Goal: Communication & Community: Ask a question

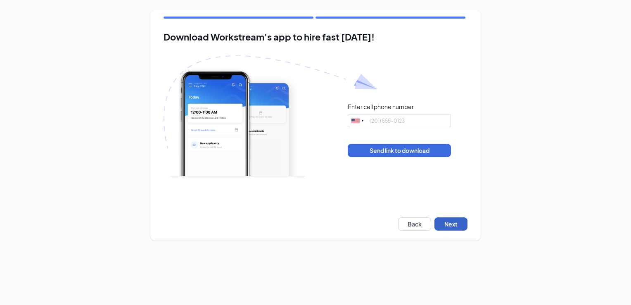
click at [457, 220] on button "Next" at bounding box center [450, 223] width 33 height 13
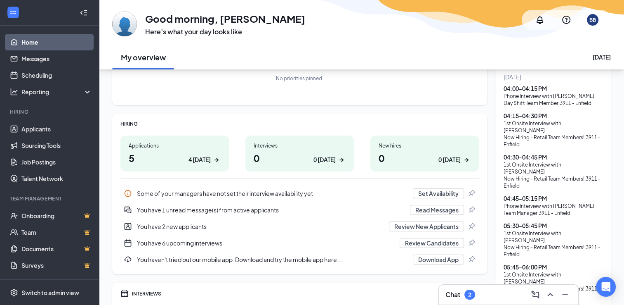
scroll to position [83, 0]
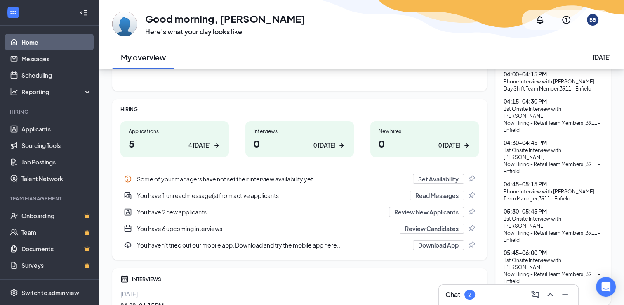
click at [469, 293] on div "2" at bounding box center [469, 294] width 3 height 7
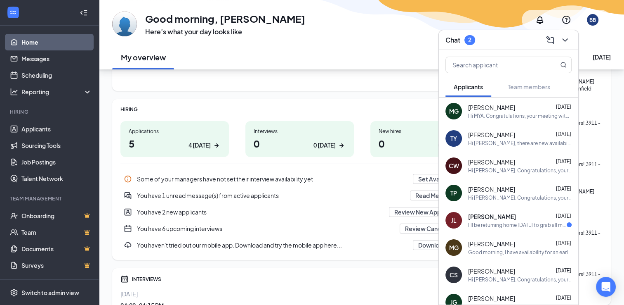
click at [486, 222] on div "I'll be returning home [DATE] to grab all my stuff I won't be able to, if it's …" at bounding box center [517, 224] width 99 height 7
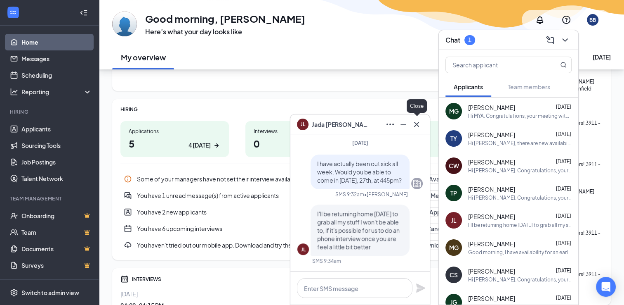
click at [421, 125] on icon "Cross" at bounding box center [417, 124] width 10 height 10
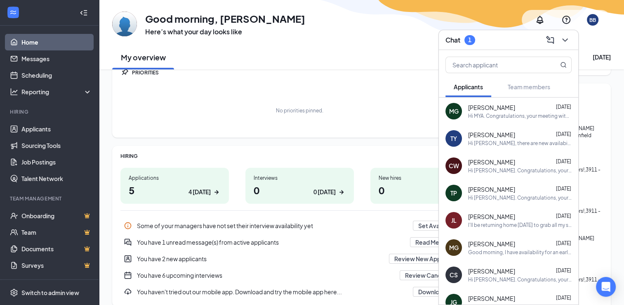
scroll to position [0, 0]
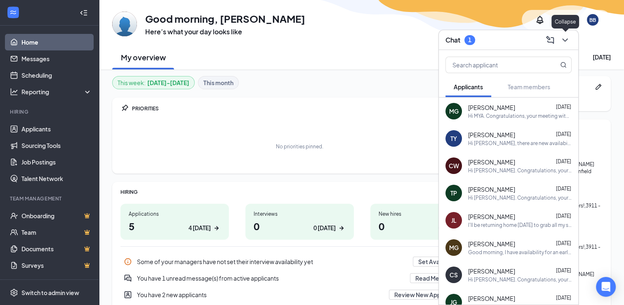
click at [566, 43] on icon "ChevronDown" at bounding box center [565, 40] width 10 height 10
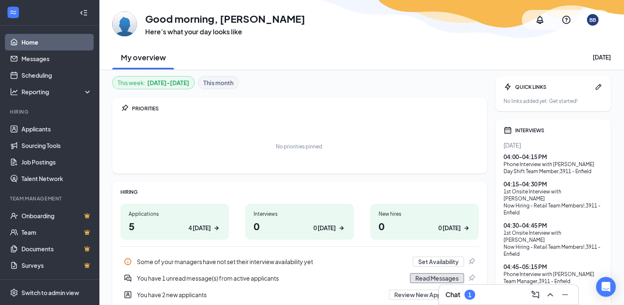
click at [418, 276] on button "Read Messages" at bounding box center [437, 278] width 54 height 10
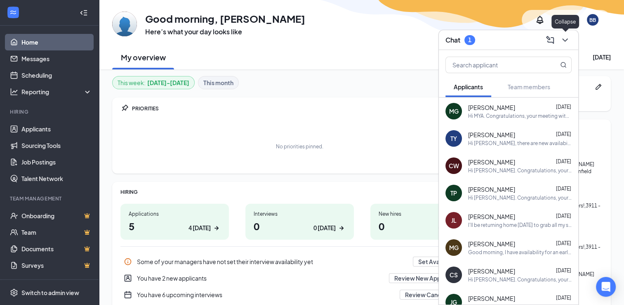
click at [567, 40] on icon "ChevronDown" at bounding box center [565, 40] width 10 height 10
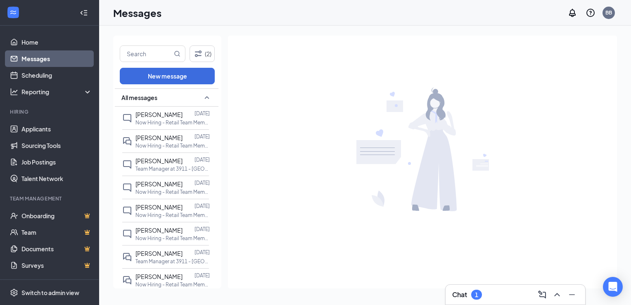
click at [474, 293] on div "1" at bounding box center [476, 294] width 11 height 10
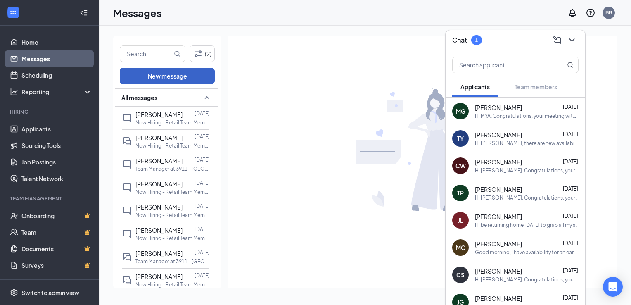
click at [159, 74] on button "New message" at bounding box center [167, 76] width 95 height 17
